Goal: Information Seeking & Learning: Learn about a topic

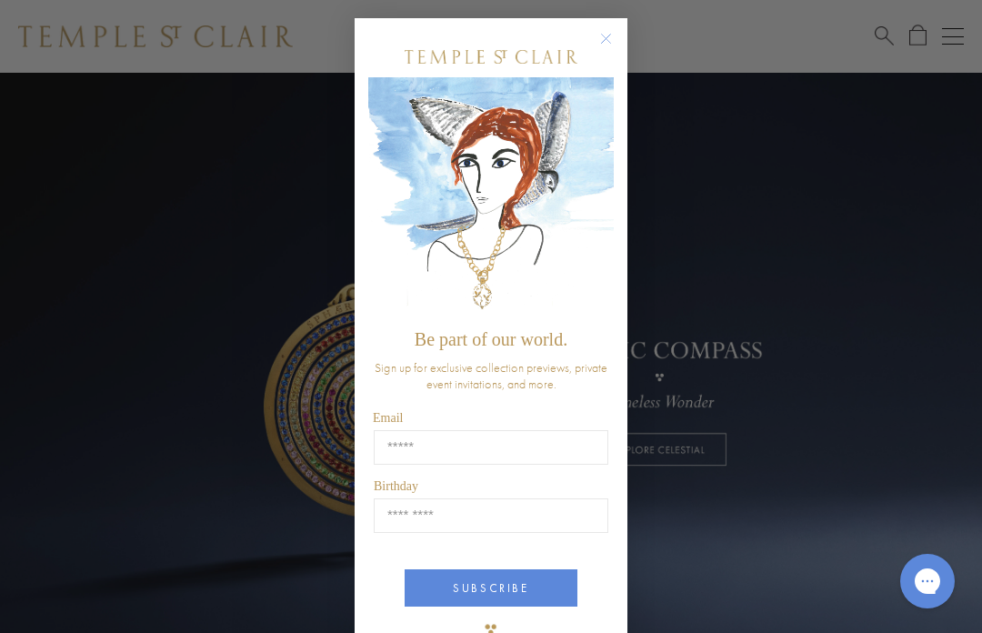
click at [604, 38] on circle "Close dialog" at bounding box center [606, 39] width 22 height 22
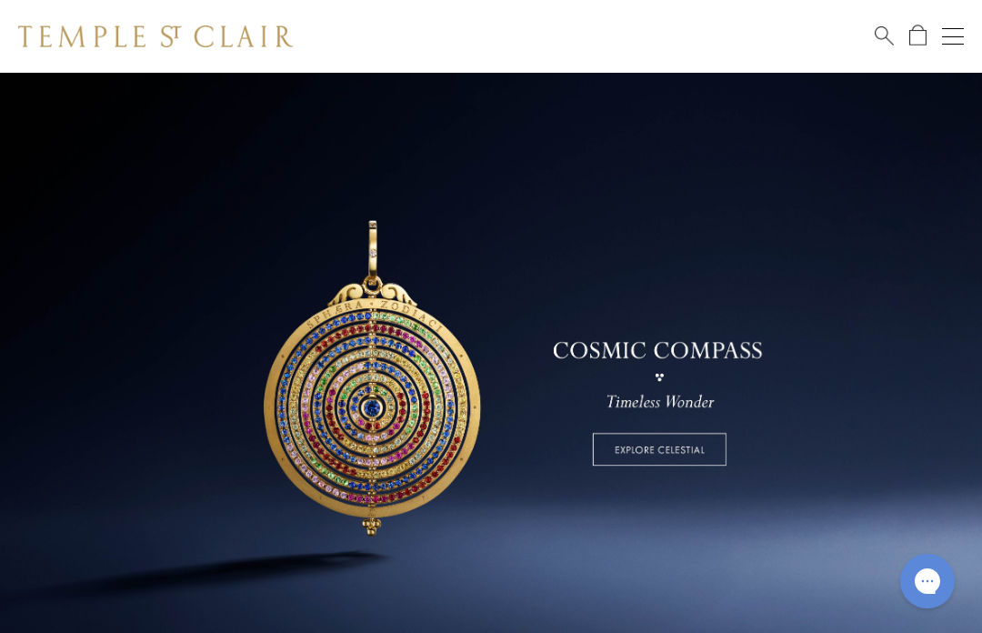
click at [953, 46] on button "Open navigation" at bounding box center [953, 36] width 22 height 22
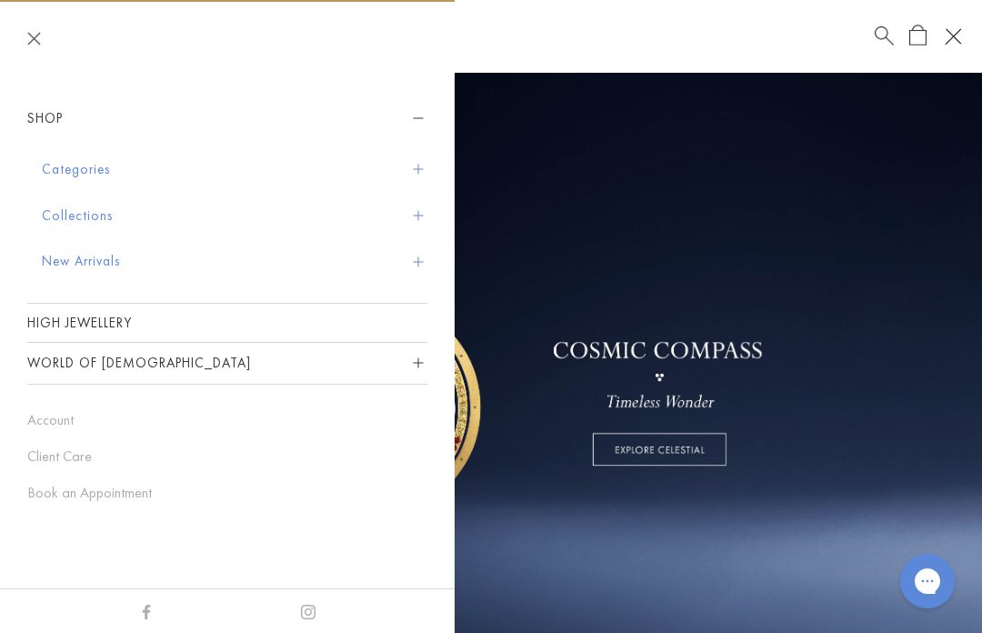
click at [399, 334] on link "High Jewellery" at bounding box center [227, 323] width 400 height 38
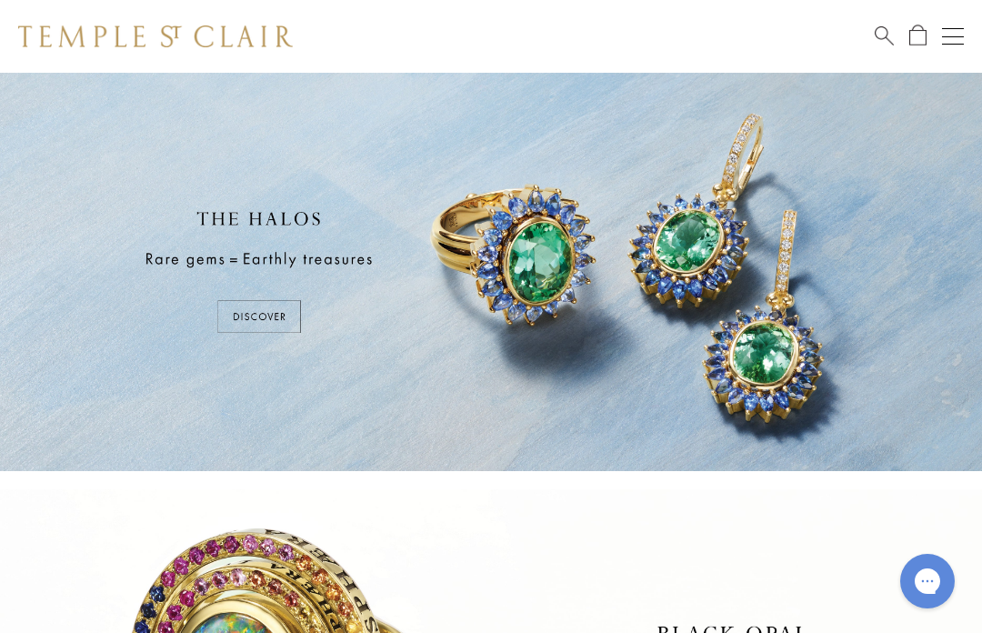
click at [947, 34] on button "Open navigation" at bounding box center [953, 36] width 22 height 22
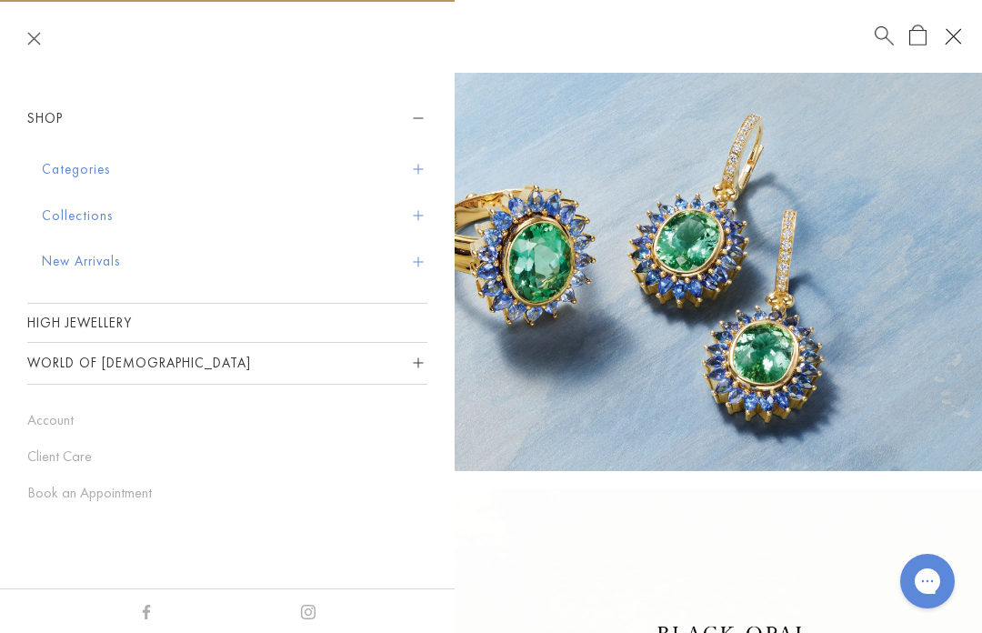
click at [67, 159] on button "Categories" at bounding box center [234, 169] width 385 height 46
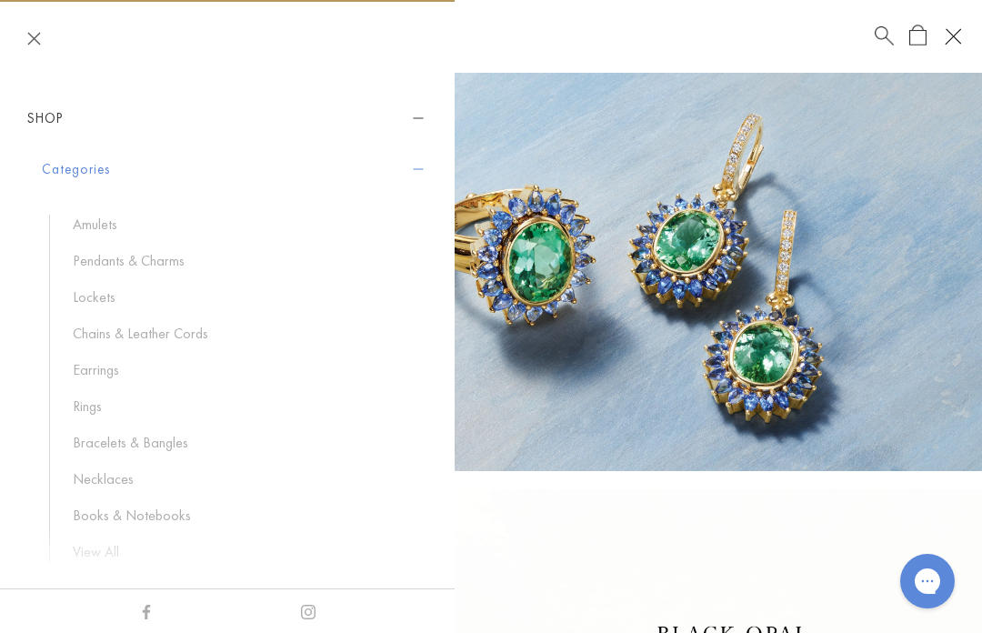
click at [90, 363] on link "Earrings" at bounding box center [241, 370] width 336 height 20
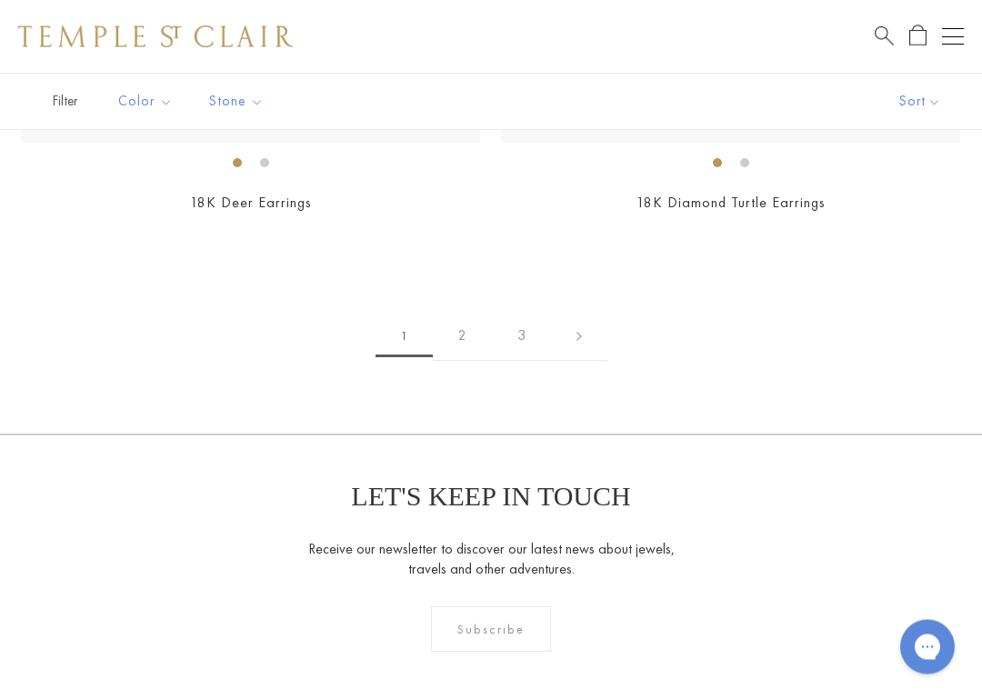
scroll to position [13798, 0]
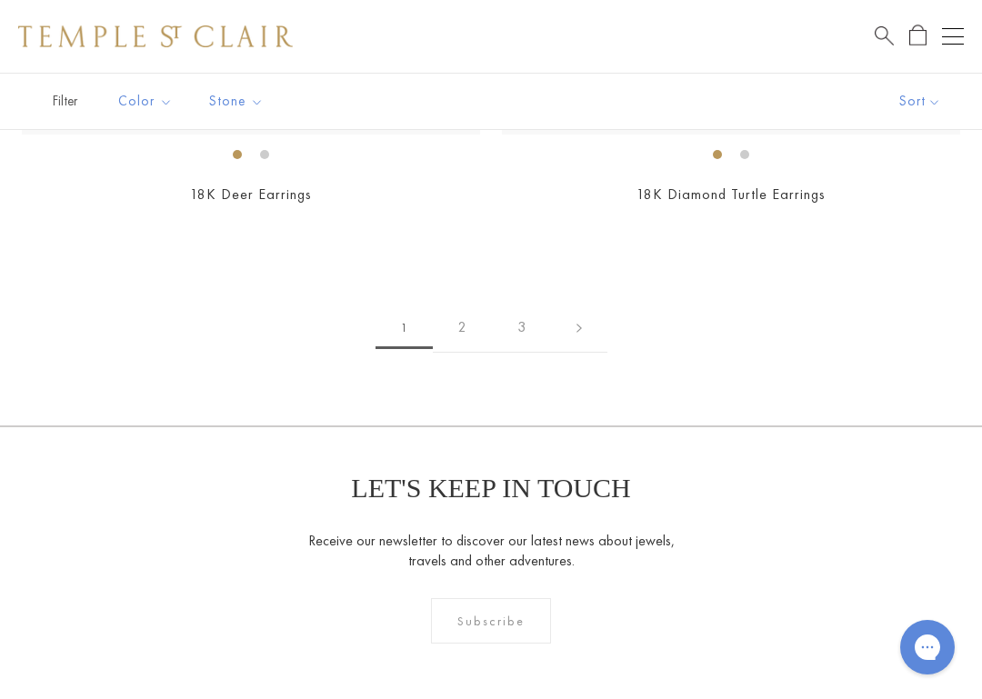
click at [473, 308] on link "2" at bounding box center [462, 328] width 59 height 50
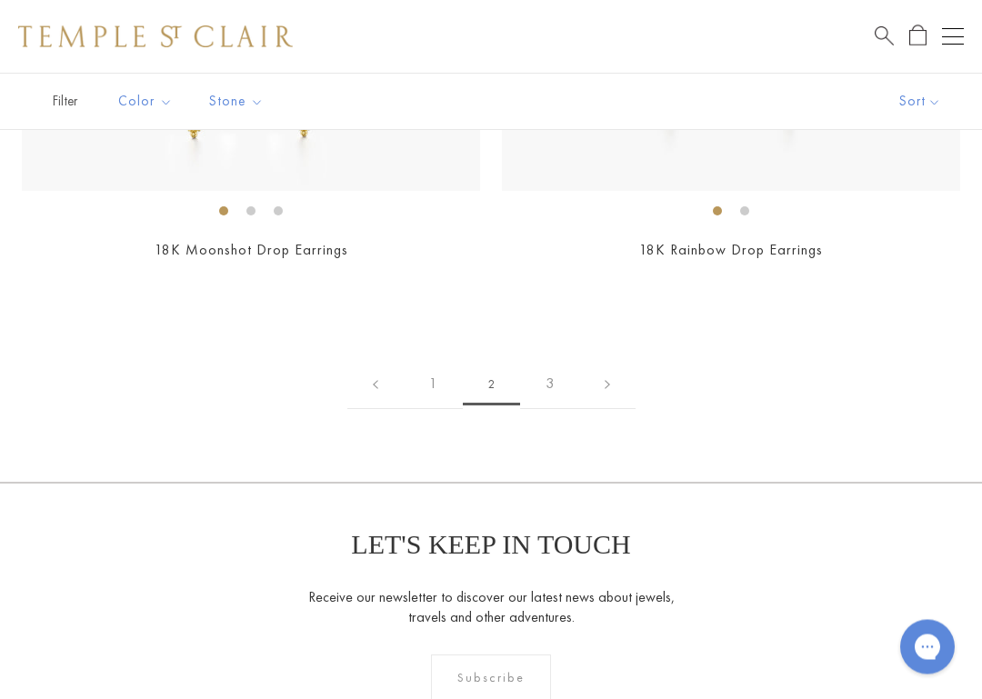
scroll to position [11398, 0]
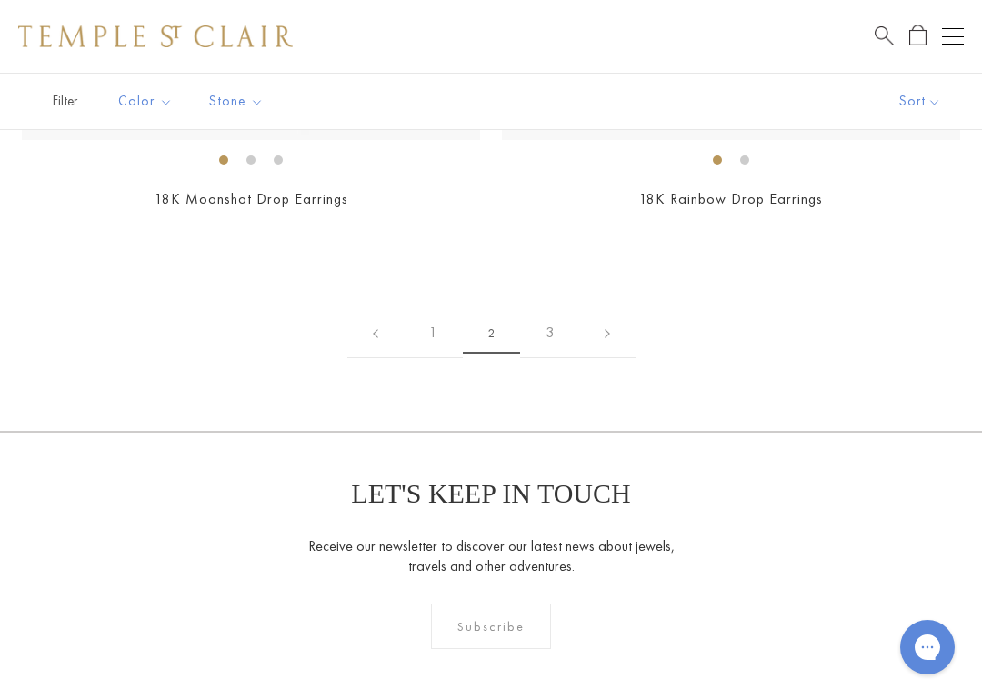
click at [549, 315] on link "3" at bounding box center [549, 333] width 59 height 50
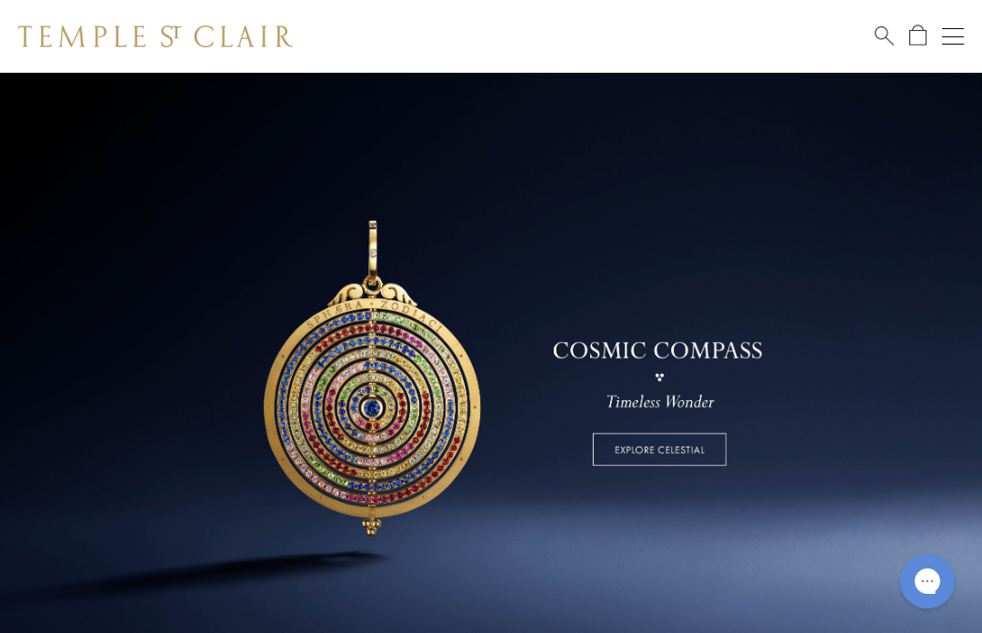
click at [944, 30] on button "Open navigation" at bounding box center [953, 36] width 22 height 22
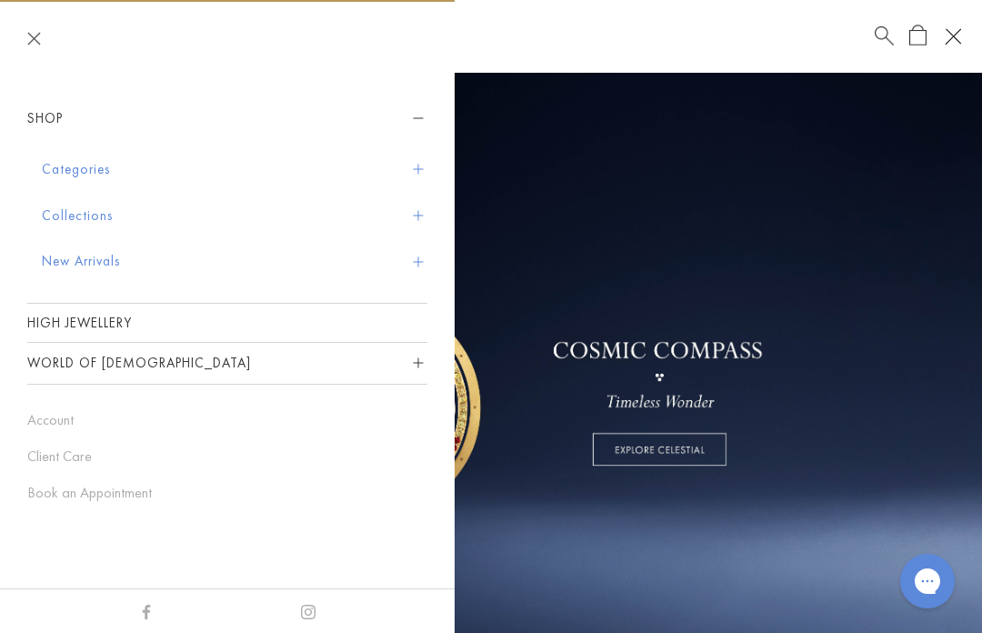
click at [408, 164] on button "Categories" at bounding box center [234, 169] width 385 height 46
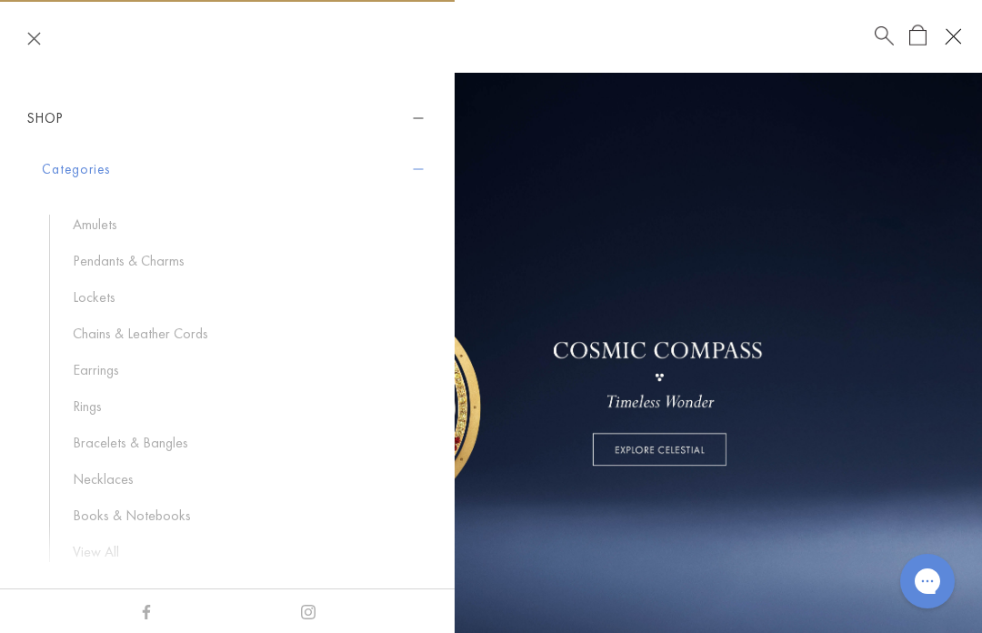
click at [103, 411] on link "Rings" at bounding box center [241, 406] width 336 height 20
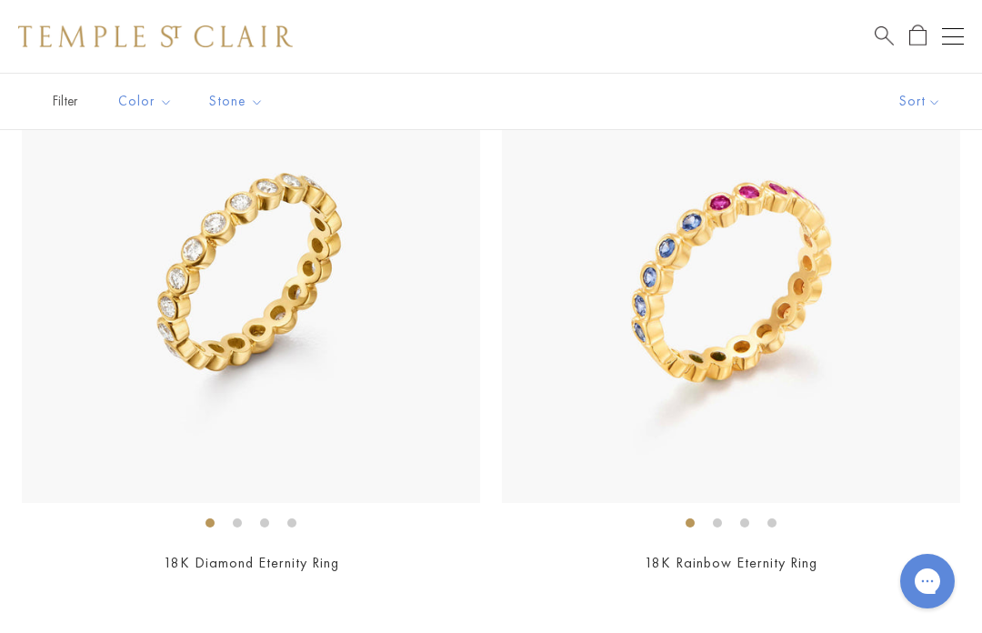
scroll to position [9237, 0]
click at [401, 318] on img at bounding box center [251, 274] width 458 height 458
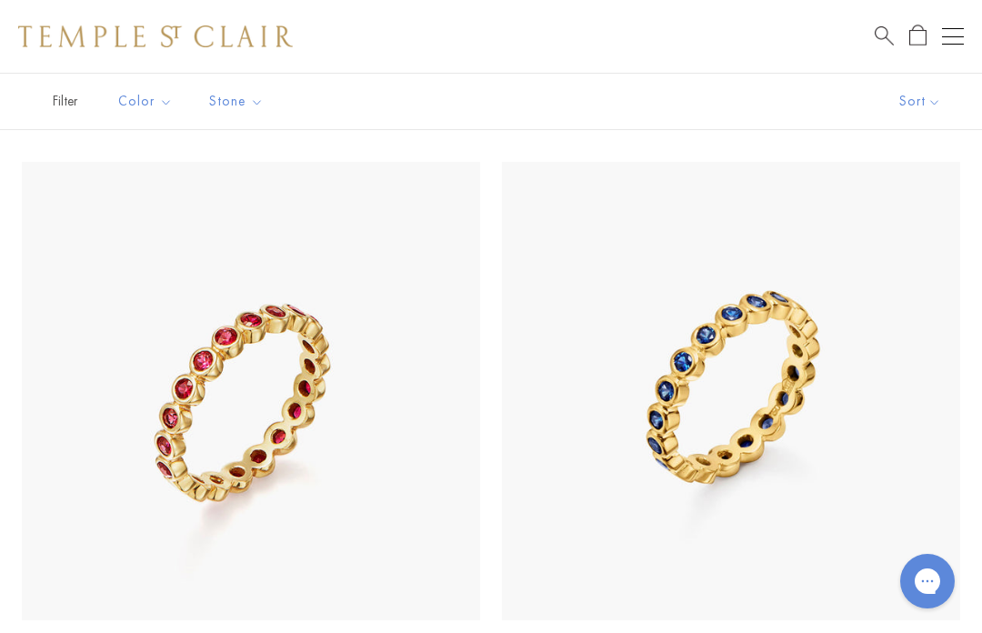
scroll to position [9710, 0]
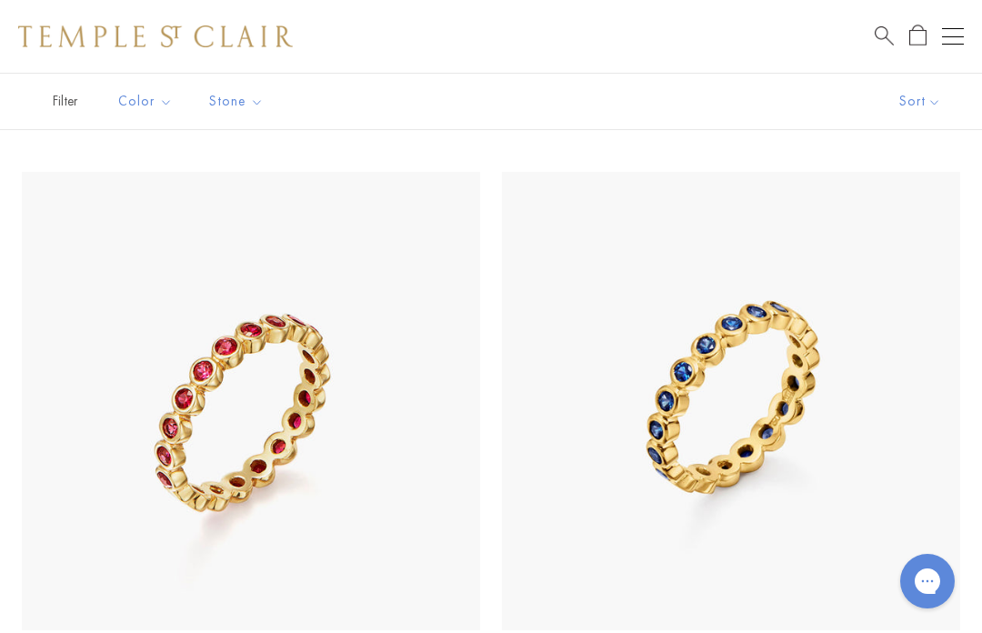
click at [855, 394] on img at bounding box center [731, 401] width 458 height 458
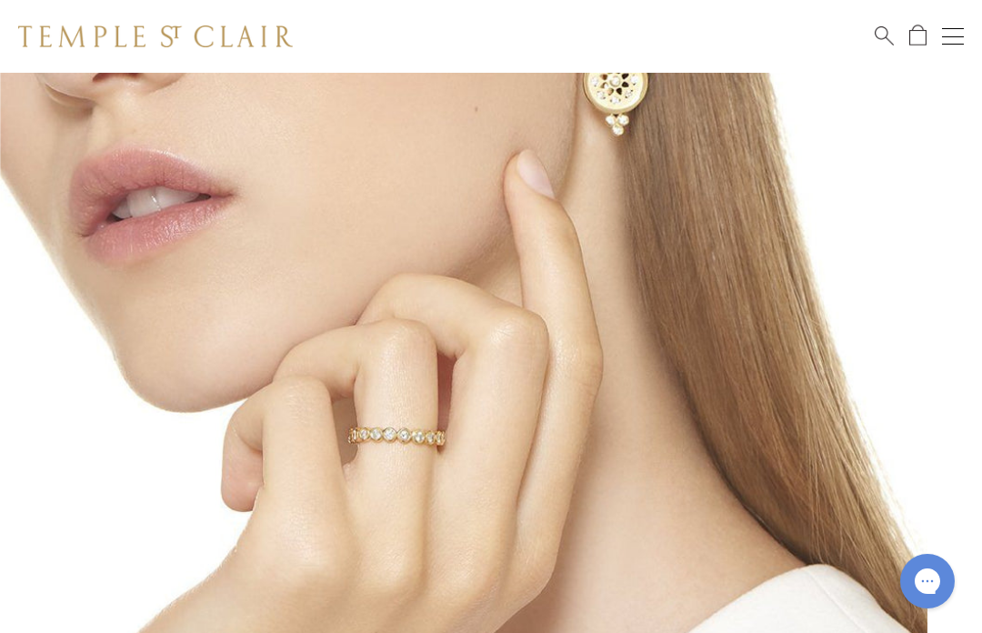
click at [662, 278] on img at bounding box center [463, 463] width 927 height 927
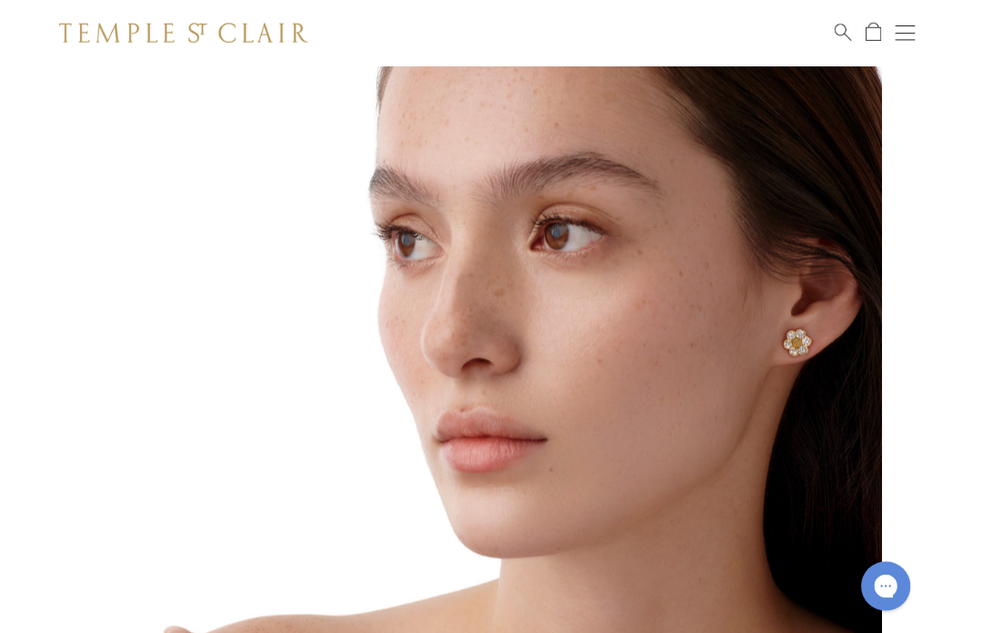
scroll to position [0, 4]
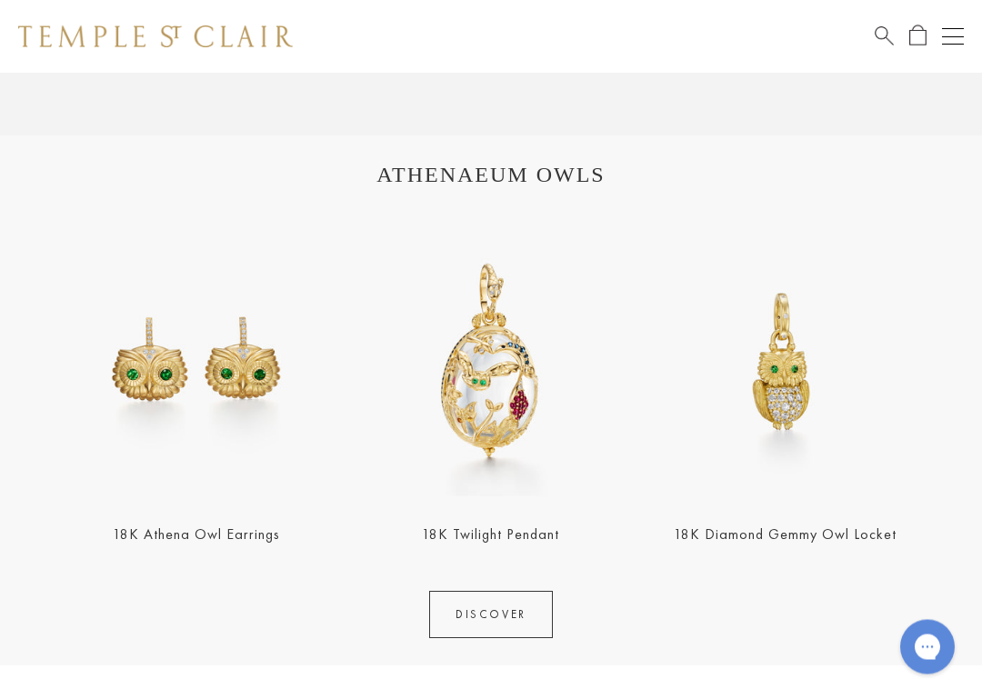
scroll to position [1744, 0]
